Goal: Subscribe to service/newsletter

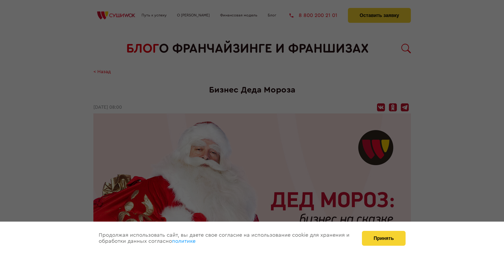
scroll to position [709, 0]
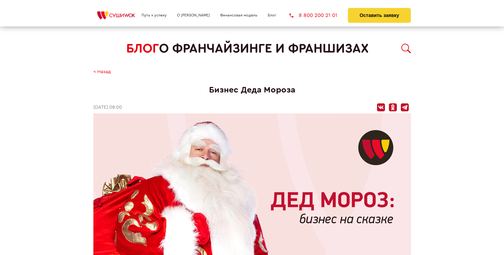
scroll to position [709, 0]
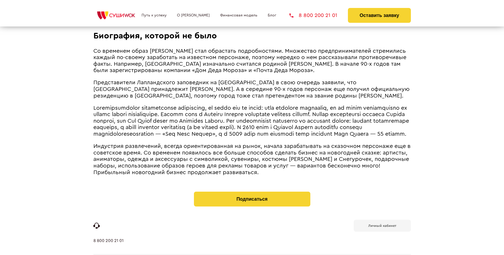
click at [382, 224] on b "Личный кабинет" at bounding box center [382, 225] width 28 height 3
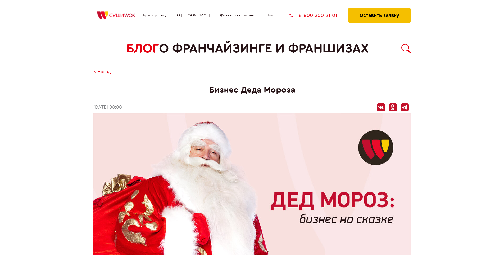
click at [379, 9] on button "Оставить заявку" at bounding box center [379, 15] width 63 height 15
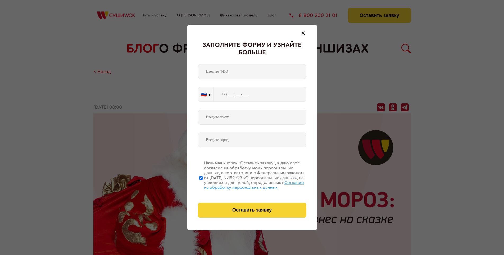
click at [245, 184] on span "Согласии на обработку персональных данных" at bounding box center [254, 184] width 100 height 9
click at [203, 184] on input "Нажимая кнопку “Оставить заявку”, я даю свое согласие на обработку моих персона…" at bounding box center [200, 177] width 3 height 42
checkbox input "false"
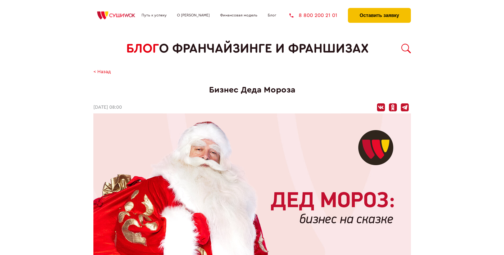
click at [379, 9] on button "Оставить заявку" at bounding box center [379, 15] width 63 height 15
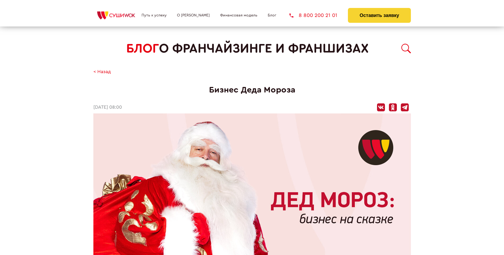
scroll to position [709, 0]
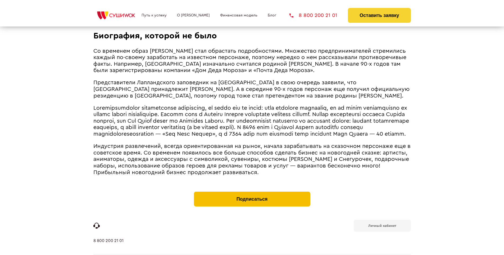
click at [252, 191] on button "Подписаться" at bounding box center [252, 198] width 116 height 15
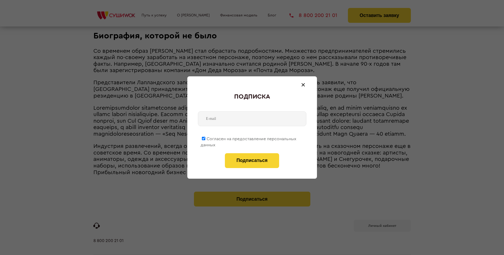
click at [249, 138] on span "Согласен на предоставление персональных данных" at bounding box center [249, 142] width 96 height 10
click at [205, 138] on input "Согласен на предоставление персональных данных" at bounding box center [203, 138] width 3 height 3
checkbox input "false"
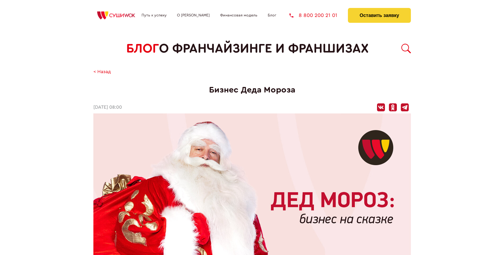
scroll to position [709, 0]
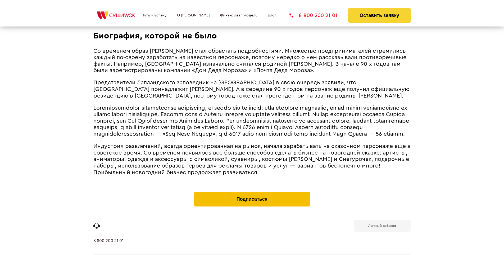
click at [252, 191] on button "Подписаться" at bounding box center [252, 198] width 116 height 15
